Goal: Task Accomplishment & Management: Complete application form

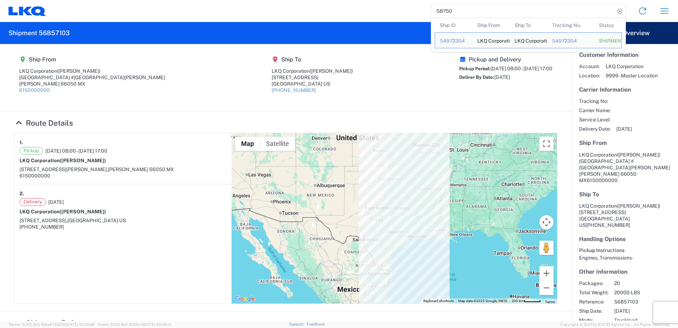
click at [459, 12] on input "58750" at bounding box center [523, 10] width 184 height 13
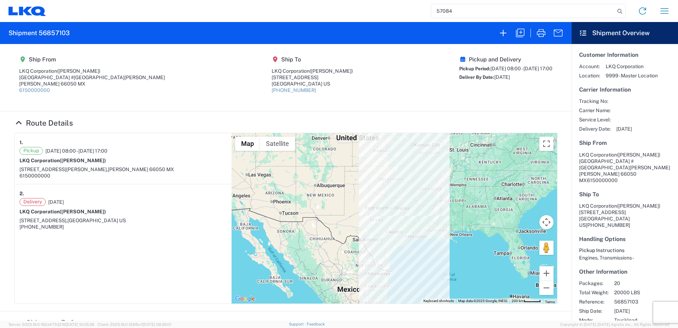
type input "57084"
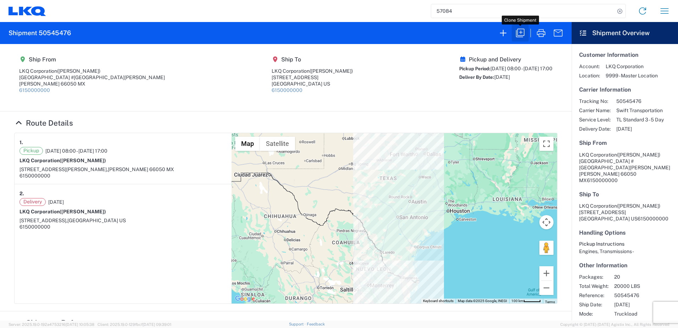
click at [519, 34] on icon "button" at bounding box center [520, 32] width 11 height 11
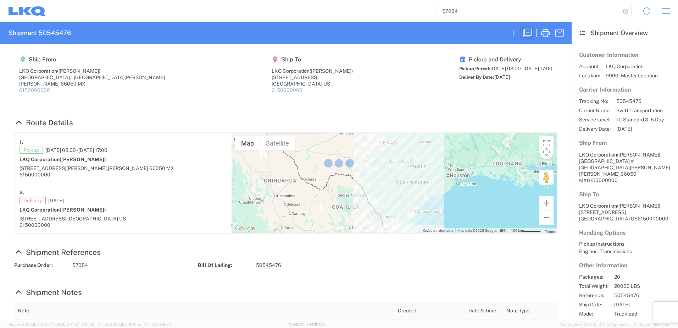
select select "FULL"
select select "US"
select select "LBS"
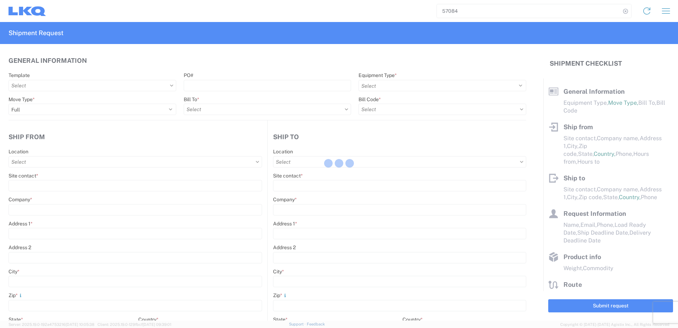
select select "STDV"
type input "[PERSON_NAME]"
type input "LKQ Corporation"
type input "[GEOGRAPHIC_DATA] #[GEOGRAPHIC_DATA][PERSON_NAME]"
type input "[PERSON_NAME]"
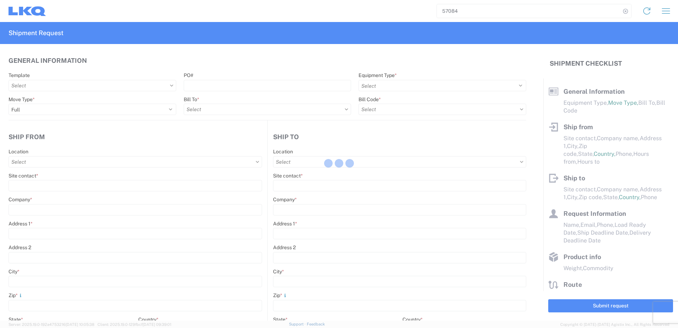
type input "66050"
type input "[PERSON_NAME]"
type input "LKQ Corporation"
type input "[STREET_ADDRESS]"
type input "[GEOGRAPHIC_DATA]"
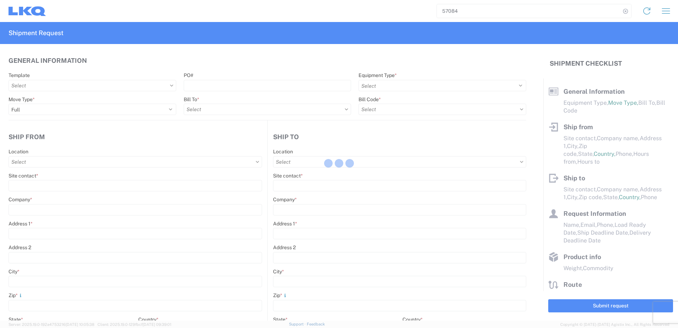
type input "75050"
type input "[PERSON_NAME]"
type input "[EMAIL_ADDRESS][DOMAIN_NAME]"
type input "82218326"
type input "[DATE]"
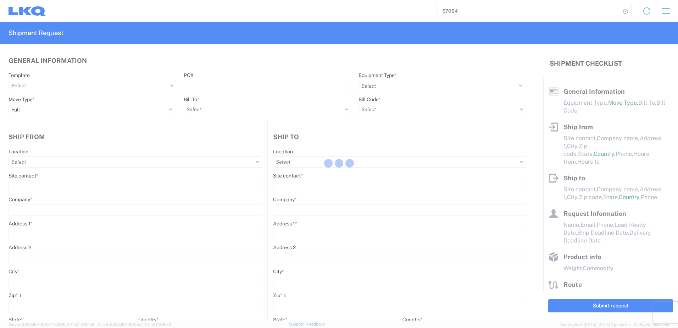
type input "[DATE]"
type textarea "SWIFT/TRANSMEX"
type input "20000"
type input "Engines, Transmissions"
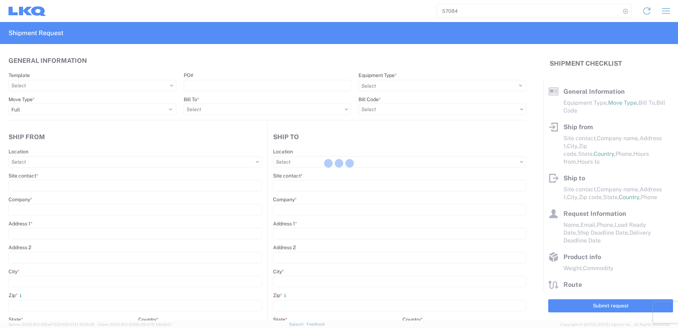
type input "20"
type input "1"
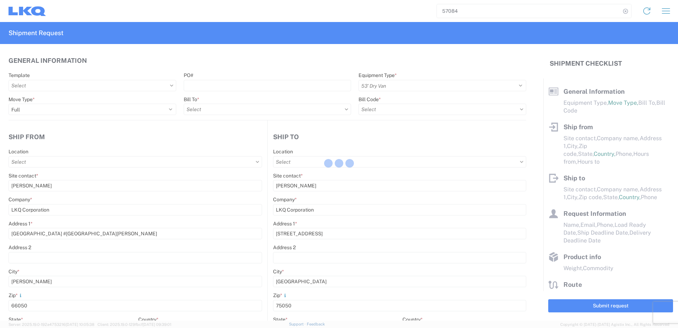
select select "MX"
select select "US"
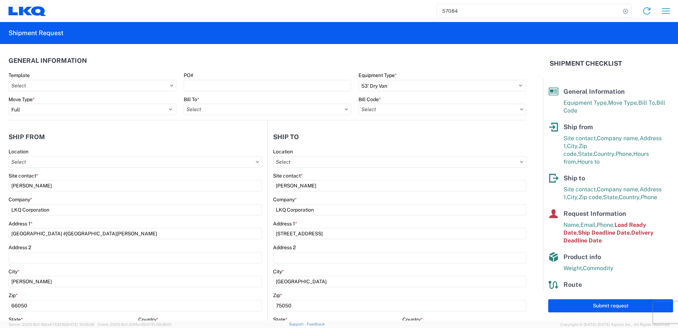
type input "1883 - Vege de Mexico S.A. de C.V"
type input "1882 - North American ATK Corporation"
type input "1882-3300-50180-0000 - 1882 Freight In - Parts, 1882-3300-50180-0000 - 1882 Fre…"
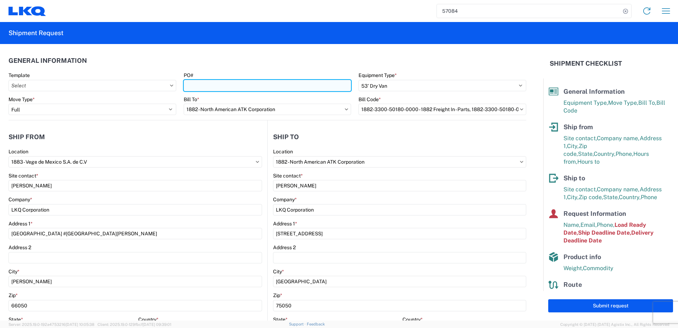
click at [249, 85] on input "PO#" at bounding box center [268, 85] width 168 height 11
paste input "59673"
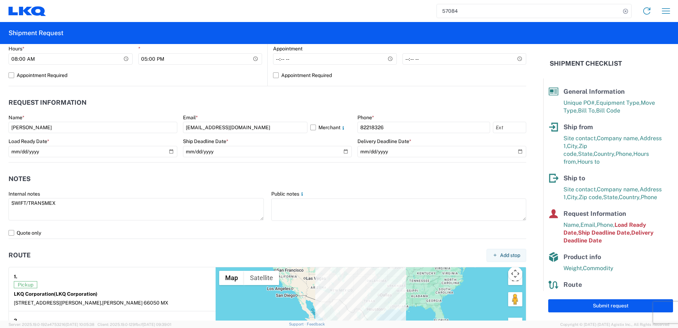
scroll to position [355, 0]
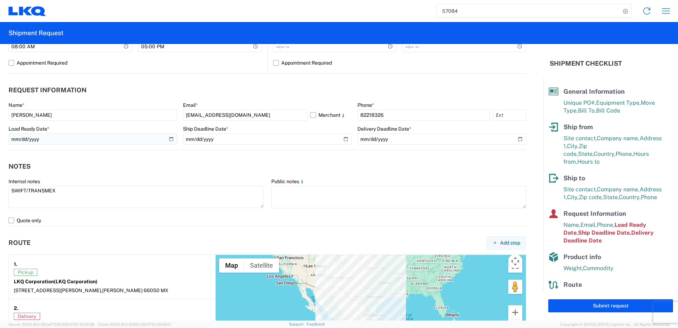
type input "59673"
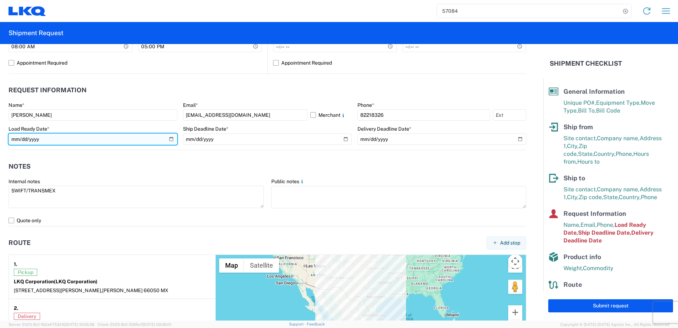
click at [167, 139] on input "[DATE]" at bounding box center [93, 138] width 169 height 11
type input "[DATE]"
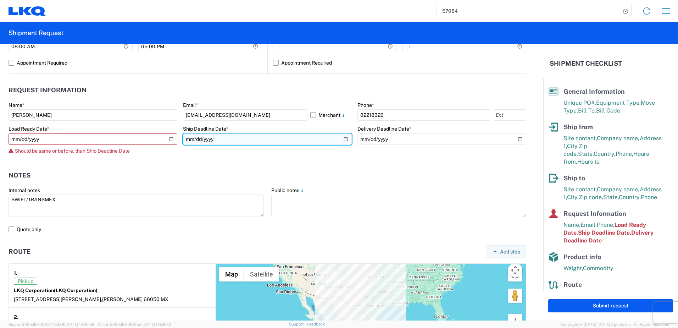
click at [341, 138] on input "[DATE]" at bounding box center [267, 138] width 169 height 11
type input "[DATE]"
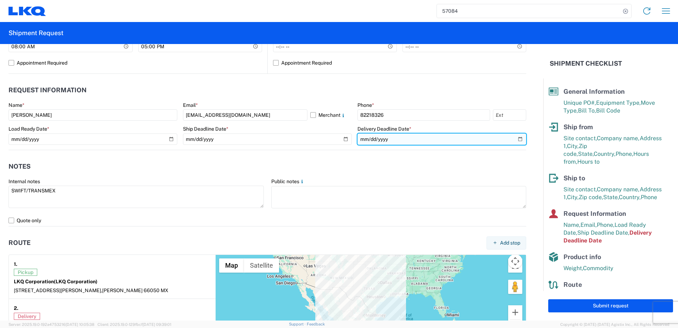
click at [520, 139] on input "[DATE]" at bounding box center [441, 138] width 169 height 11
click at [514, 139] on input "[DATE]" at bounding box center [441, 138] width 169 height 11
type input "[DATE]"
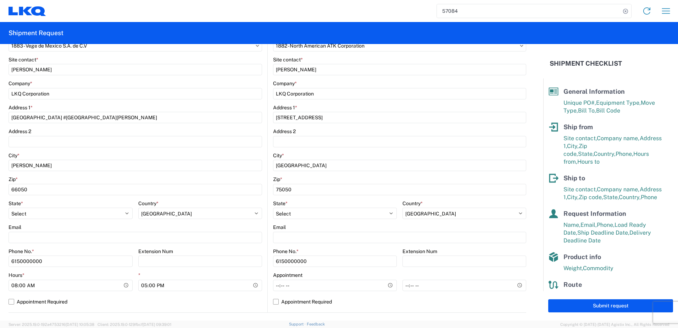
scroll to position [142, 0]
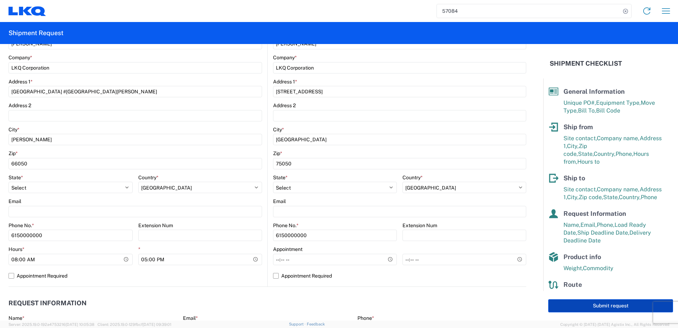
click at [573, 303] on button "Submit request" at bounding box center [610, 305] width 125 height 13
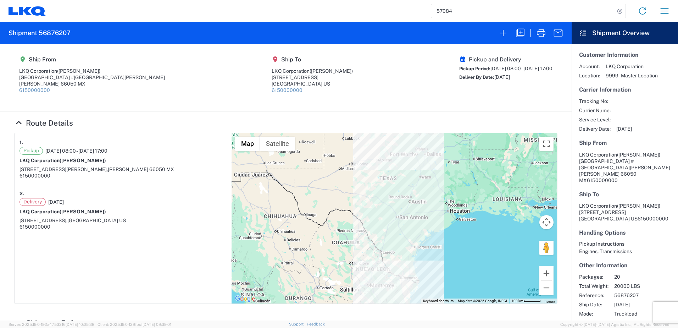
click at [67, 33] on h2 "Shipment 56876207" at bounding box center [40, 33] width 62 height 9
copy h2 "56876207"
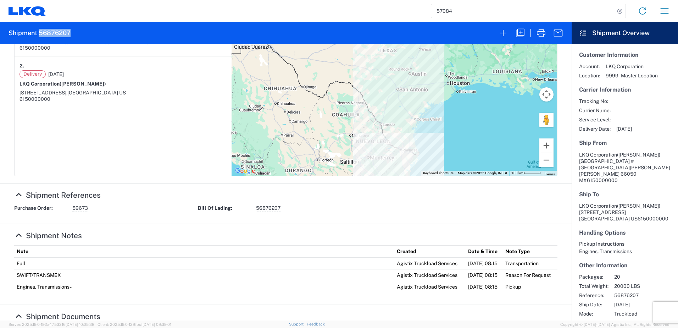
scroll to position [142, 0]
